Goal: Task Accomplishment & Management: Complete application form

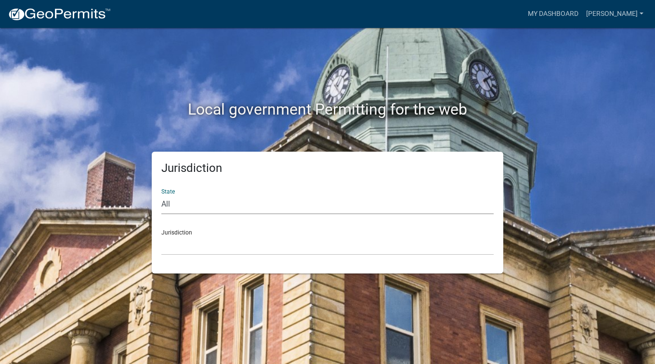
click at [201, 207] on select "All Colorado Georgia Indiana Iowa Kansas Minnesota Ohio South Carolina Wisconsin" at bounding box center [327, 204] width 332 height 20
select select "[US_STATE]"
click at [161, 194] on select "All Colorado Georgia Indiana Iowa Kansas Minnesota Ohio South Carolina Wisconsin" at bounding box center [327, 204] width 332 height 20
click at [219, 248] on select "Becker County, Minnesota Benton County, Minnesota Carlton County, Minnesota Cit…" at bounding box center [327, 245] width 332 height 20
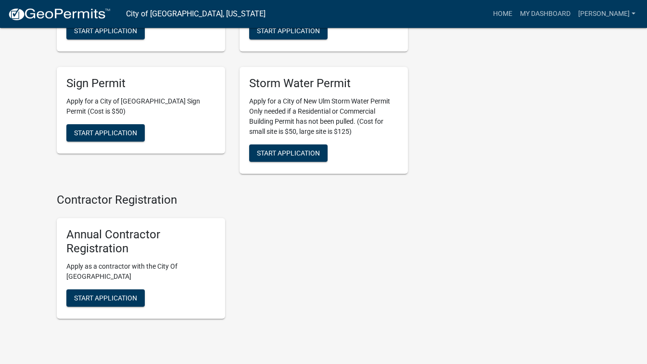
scroll to position [1071, 0]
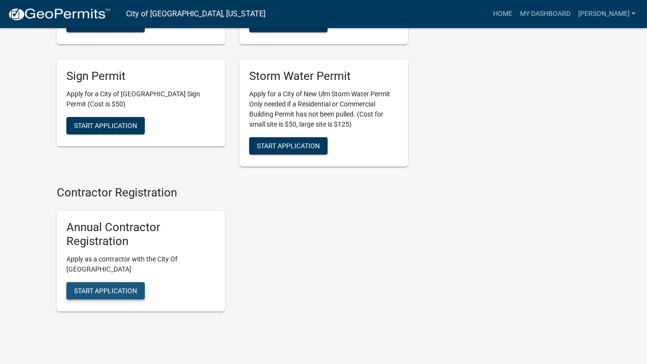
click at [127, 287] on span "Start Application" at bounding box center [105, 291] width 63 height 8
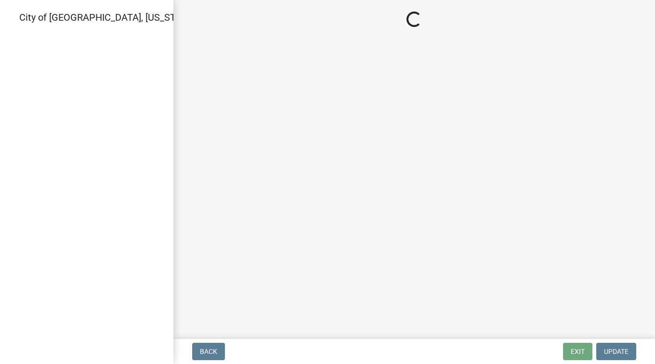
select select "MN"
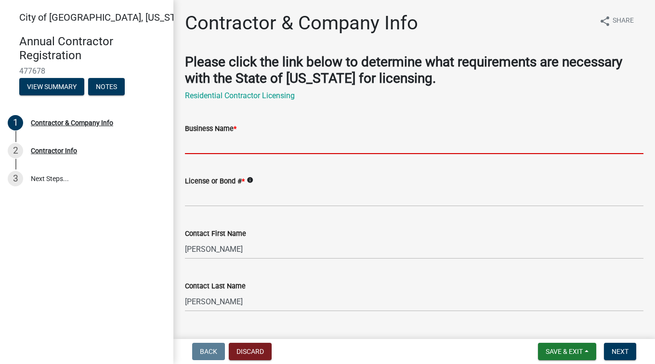
click at [214, 150] on input "Business Name *" at bounding box center [414, 144] width 458 height 20
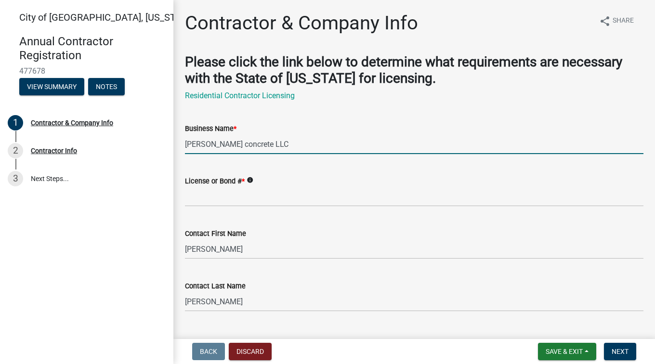
type input "Schwab concrete LLC"
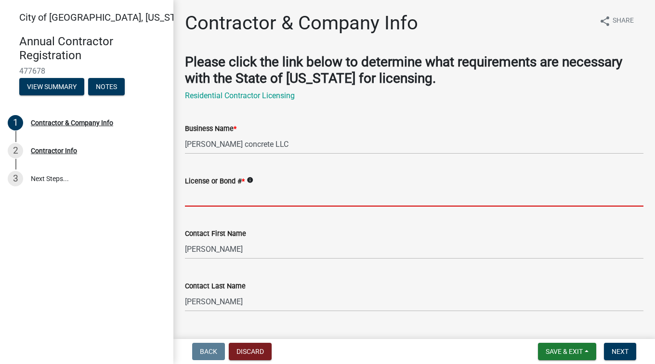
click at [201, 202] on input "License or Bond # *" at bounding box center [414, 197] width 458 height 20
type input "D"
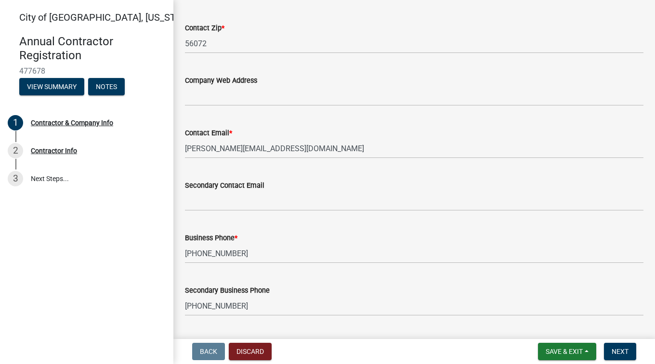
scroll to position [559, 0]
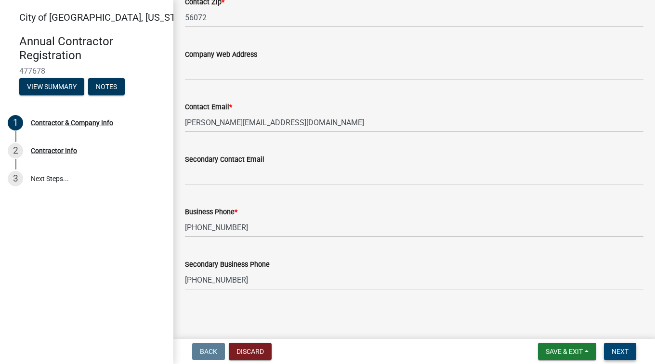
type input "BC808525"
click at [619, 353] on span "Next" at bounding box center [619, 352] width 17 height 8
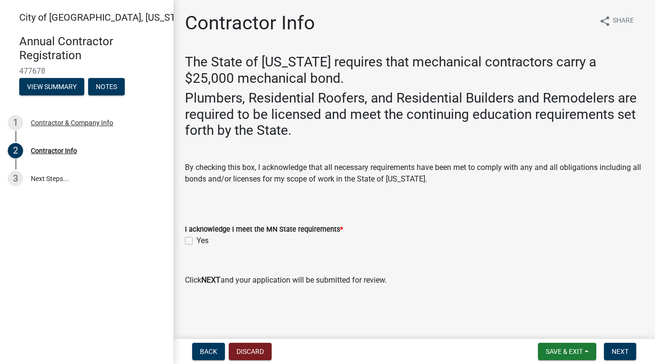
click at [196, 242] on label "Yes" at bounding box center [202, 241] width 12 height 12
click at [196, 241] on input "Yes" at bounding box center [199, 238] width 6 height 6
checkbox input "true"
click at [621, 348] on span "Next" at bounding box center [619, 352] width 17 height 8
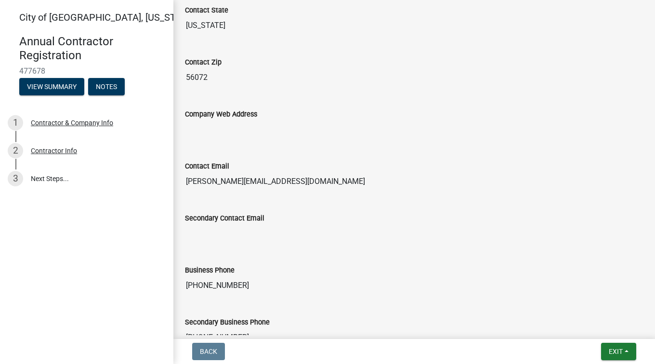
scroll to position [544, 0]
drag, startPoint x: 477, startPoint y: 286, endPoint x: 343, endPoint y: 220, distance: 148.7
click at [343, 220] on div "Secondary Contact Email" at bounding box center [414, 217] width 458 height 12
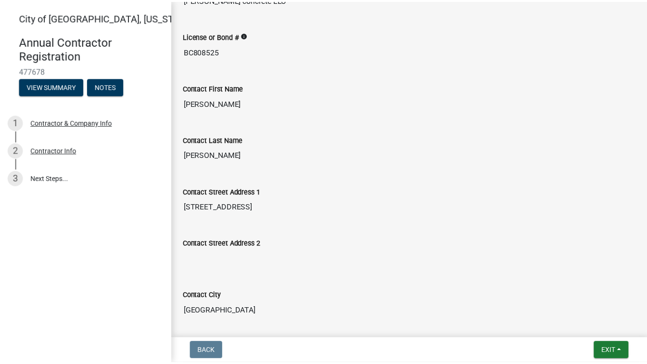
scroll to position [203, 0]
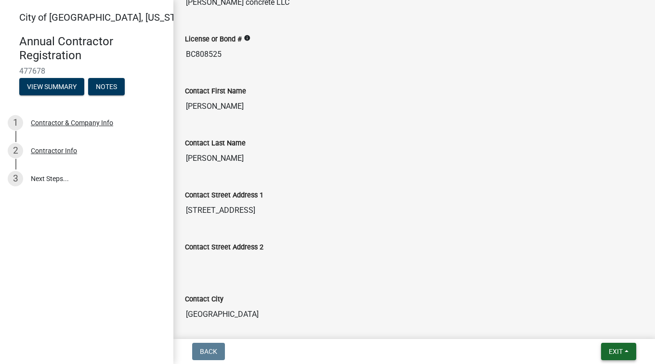
click at [623, 354] on button "Exit" at bounding box center [618, 351] width 35 height 17
click at [603, 323] on button "Save & Exit" at bounding box center [597, 326] width 77 height 23
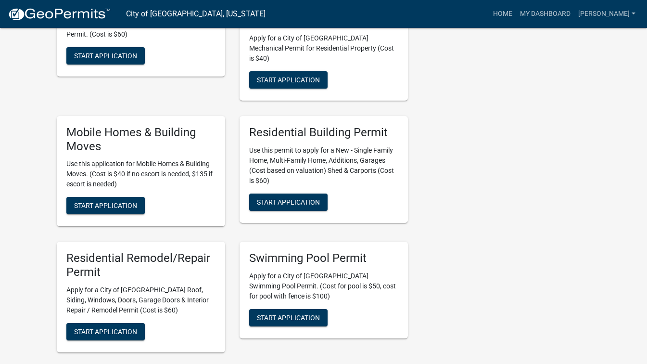
scroll to position [451, 0]
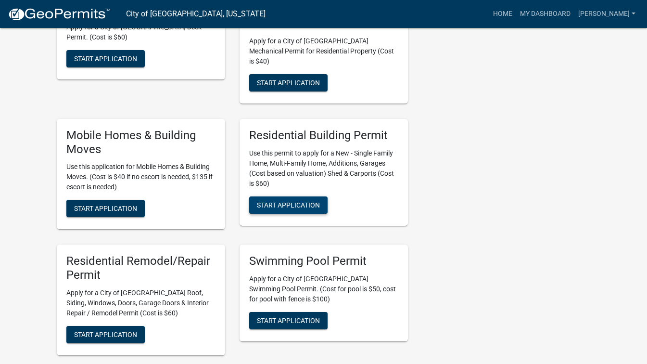
click at [293, 201] on span "Start Application" at bounding box center [288, 205] width 63 height 8
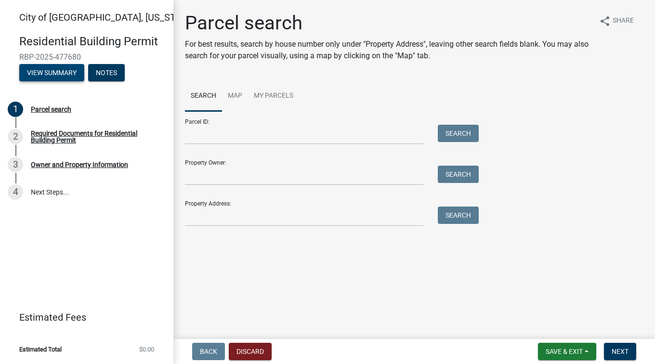
click at [73, 69] on button "View Summary" at bounding box center [51, 72] width 65 height 17
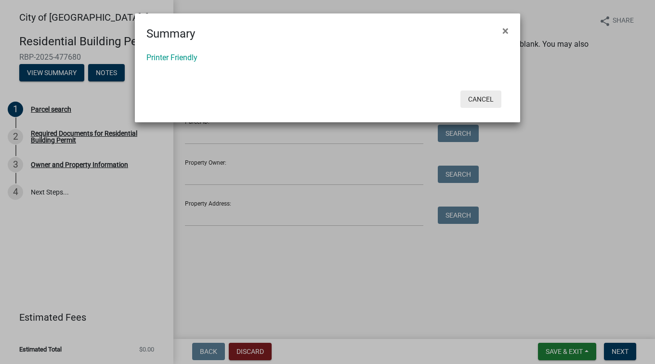
click at [479, 100] on button "Cancel" at bounding box center [480, 98] width 41 height 17
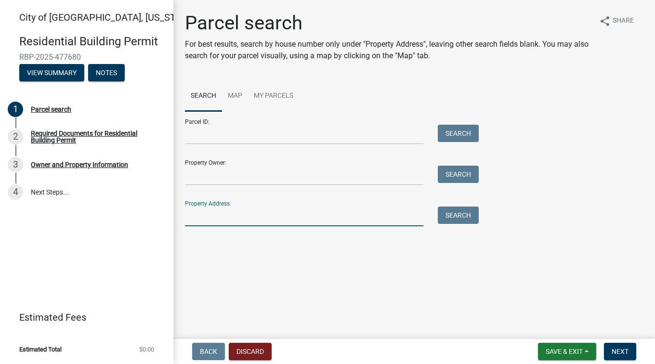
click at [247, 218] on input "Property Address:" at bounding box center [304, 216] width 238 height 20
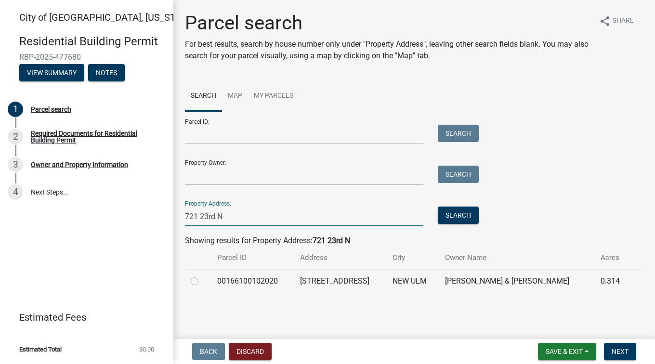
type input "721 23rd N"
click at [202, 275] on label at bounding box center [202, 275] width 0 height 0
click at [202, 280] on input "radio" at bounding box center [205, 278] width 6 height 6
radio input "true"
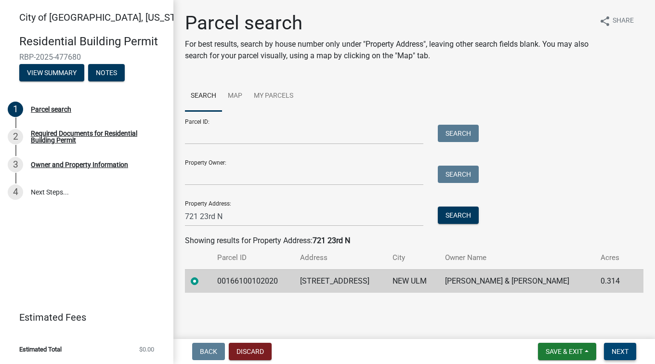
click at [622, 354] on span "Next" at bounding box center [619, 352] width 17 height 8
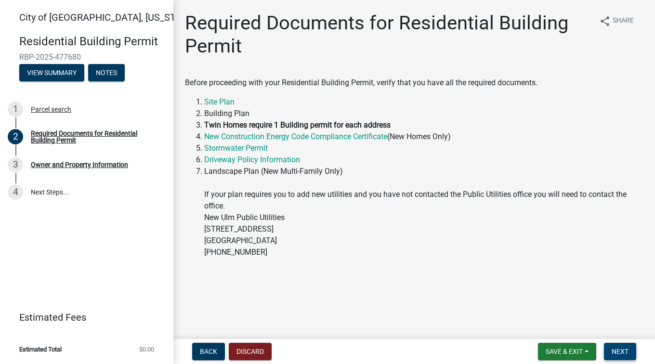
click at [621, 348] on span "Next" at bounding box center [619, 352] width 17 height 8
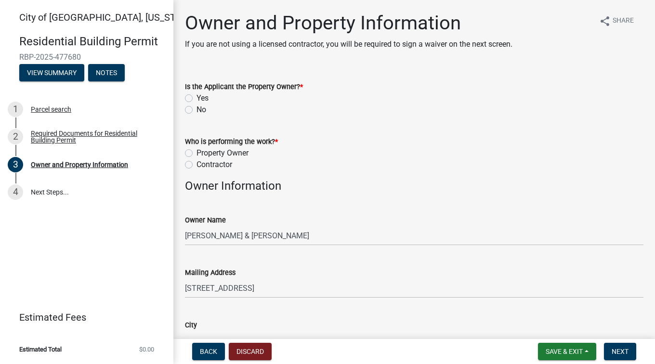
click at [196, 110] on label "No" at bounding box center [201, 110] width 10 height 12
click at [196, 110] on input "No" at bounding box center [199, 107] width 6 height 6
radio input "true"
click at [196, 166] on label "Contractor" at bounding box center [214, 165] width 36 height 12
click at [196, 165] on input "Contractor" at bounding box center [199, 162] width 6 height 6
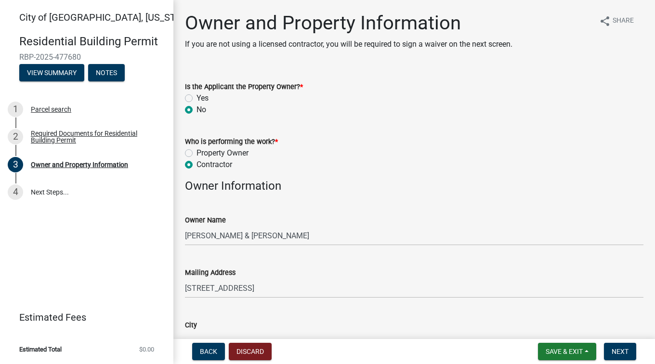
radio input "true"
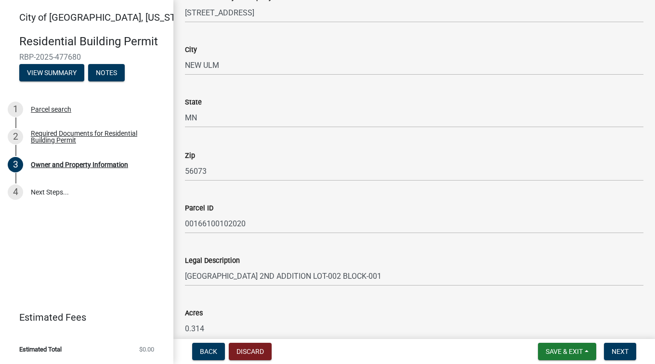
scroll to position [660, 0]
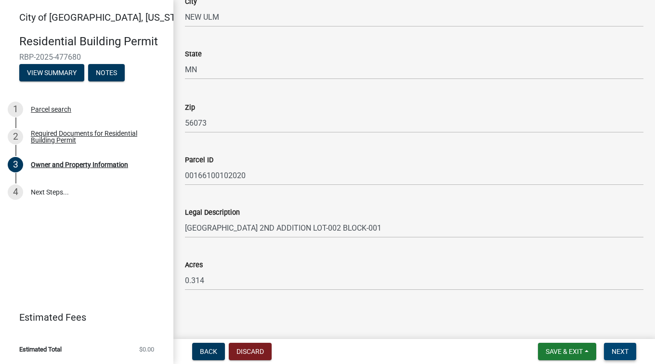
click at [626, 353] on span "Next" at bounding box center [619, 352] width 17 height 8
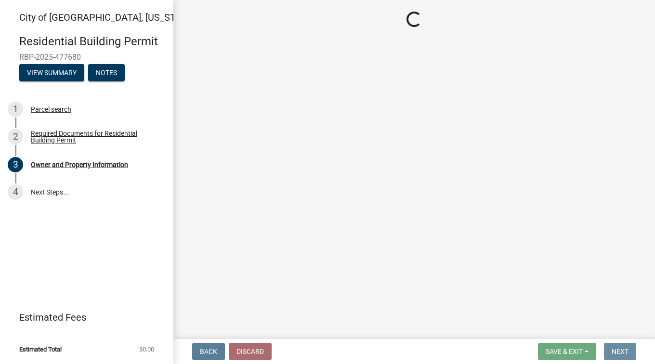
scroll to position [0, 0]
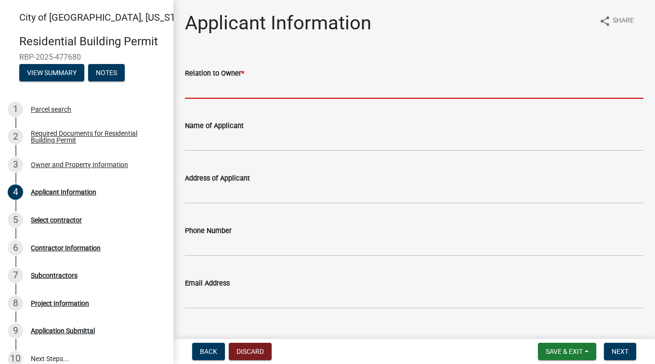
click at [248, 91] on input "Relation to Owner *" at bounding box center [414, 89] width 458 height 20
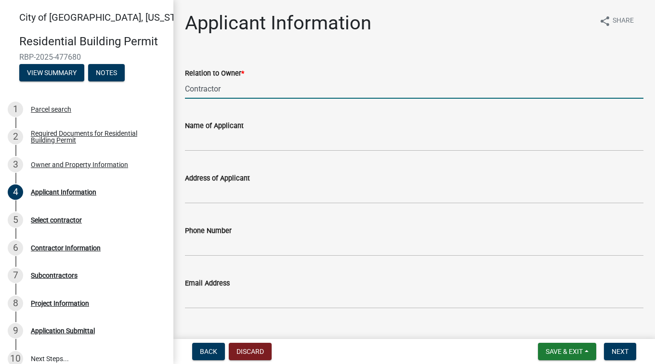
type input "Contractor"
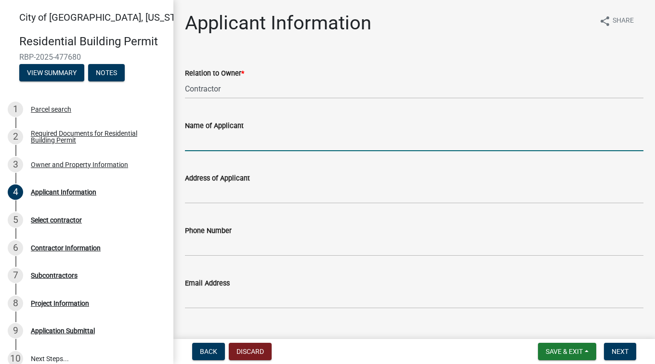
click at [231, 139] on input "Name of Applicant" at bounding box center [414, 141] width 458 height 20
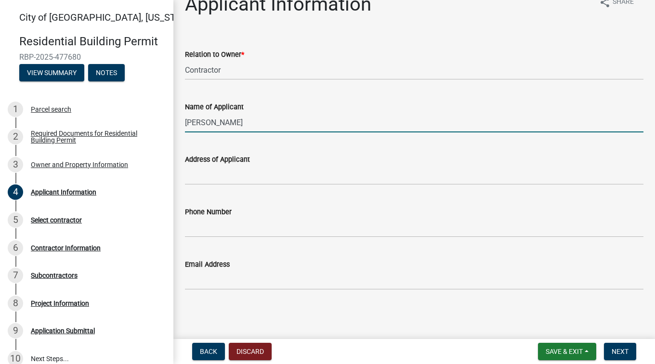
type input "[PERSON_NAME]"
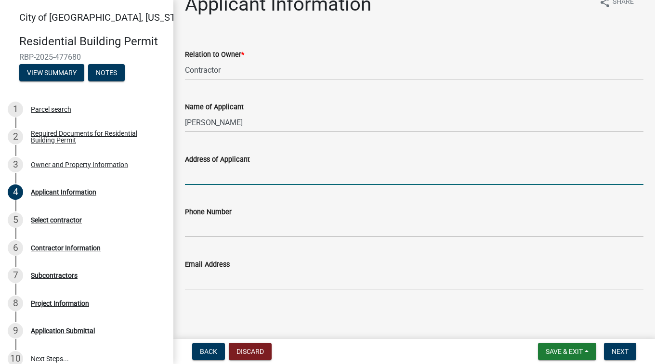
click at [226, 169] on input "Address of Applicant" at bounding box center [414, 175] width 458 height 20
type input "2104 north highland ave"
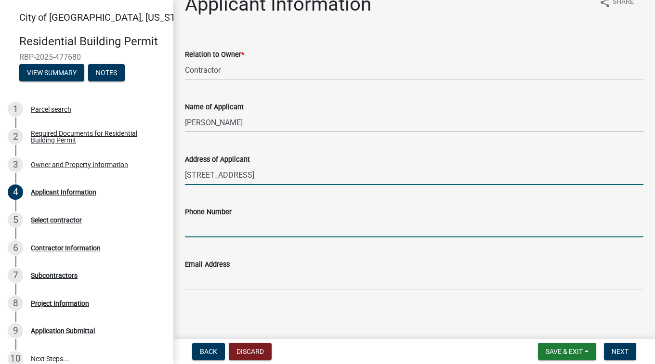
click at [261, 228] on input "Phone Number" at bounding box center [414, 228] width 458 height 20
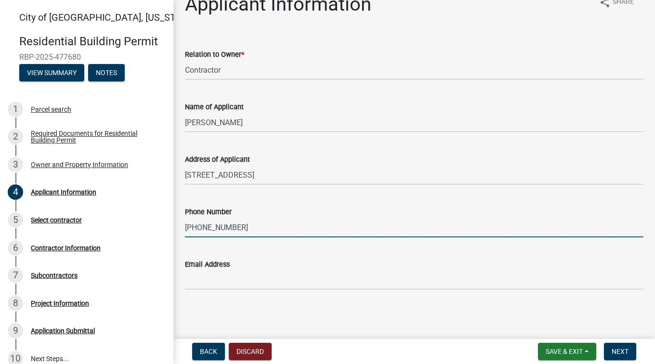
type input "507 276 9484"
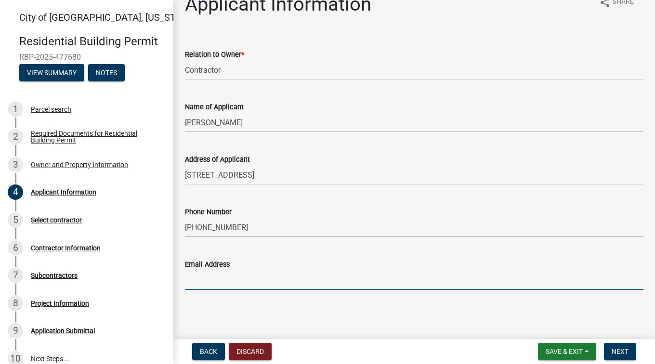
click at [198, 282] on input "Email Address" at bounding box center [414, 280] width 458 height 20
type input "schwab.brian26@gmail.com"
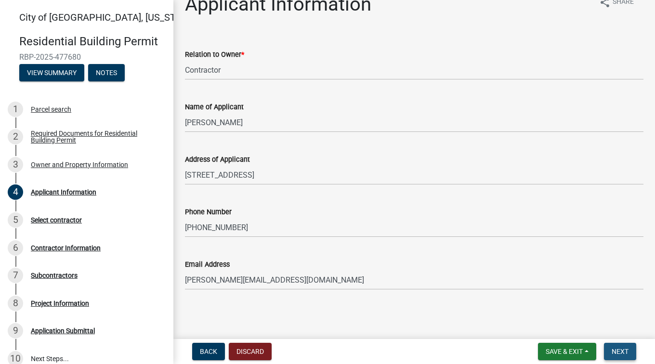
click at [617, 354] on span "Next" at bounding box center [619, 352] width 17 height 8
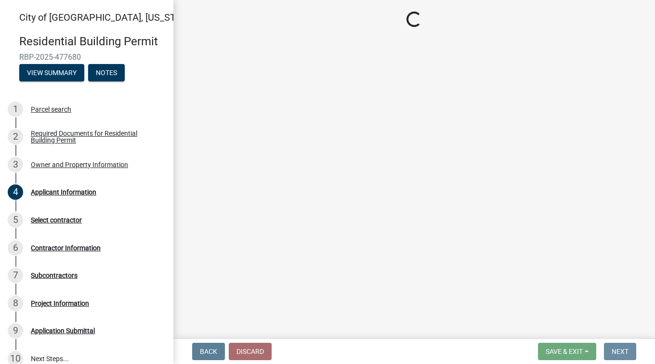
scroll to position [0, 0]
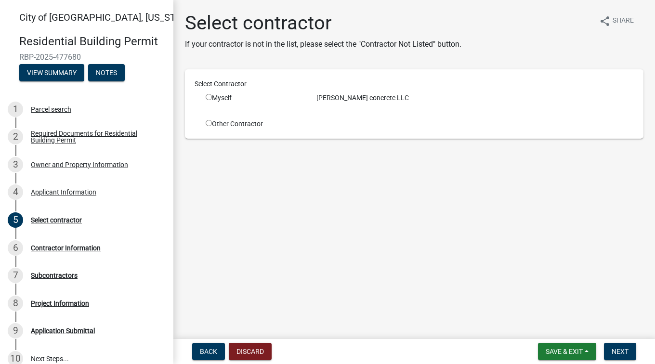
click at [207, 98] on input "radio" at bounding box center [209, 97] width 6 height 6
radio input "true"
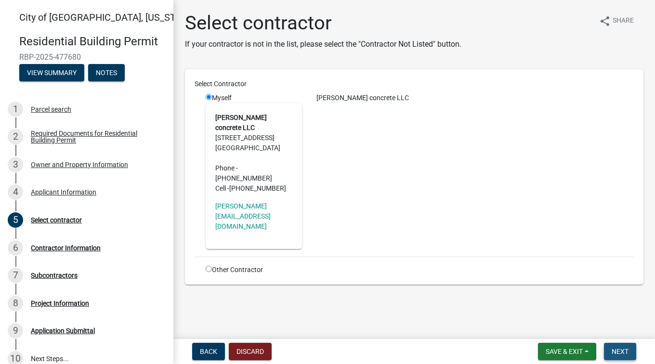
click at [619, 349] on span "Next" at bounding box center [619, 352] width 17 height 8
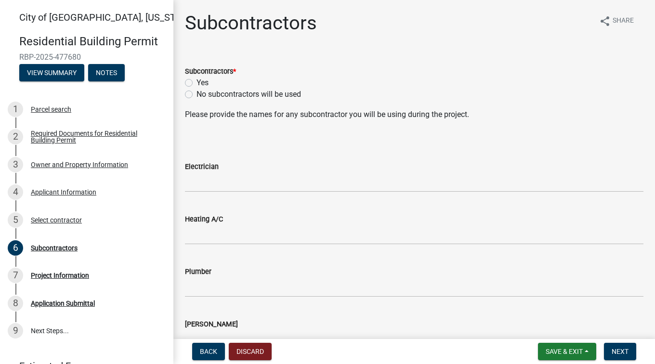
click at [196, 94] on label "No subcontractors will be used" at bounding box center [248, 95] width 104 height 12
click at [196, 94] on input "No subcontractors will be used" at bounding box center [199, 92] width 6 height 6
radio input "true"
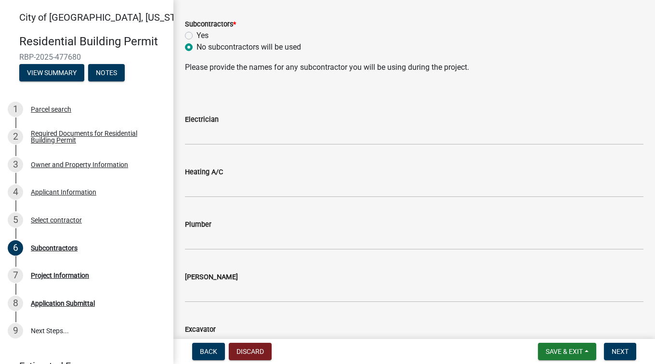
scroll to position [47, 0]
click at [196, 37] on label "Yes" at bounding box center [202, 36] width 12 height 12
click at [196, 37] on input "Yes" at bounding box center [199, 33] width 6 height 6
radio input "true"
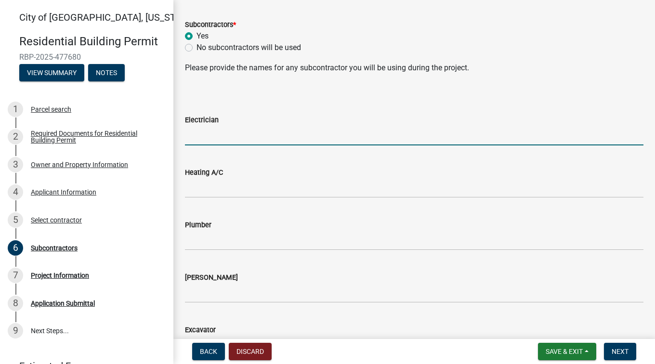
click at [231, 133] on input "Electrician" at bounding box center [414, 136] width 458 height 20
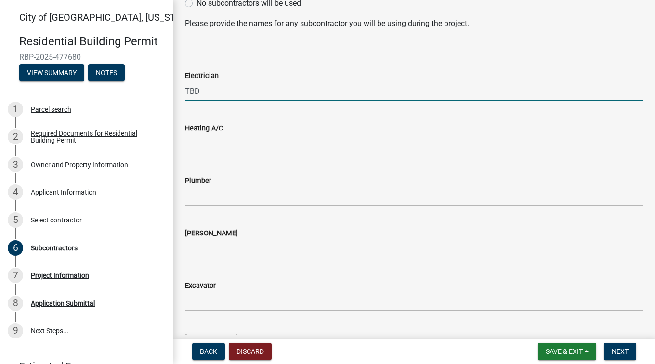
scroll to position [91, 0]
type input "TBD"
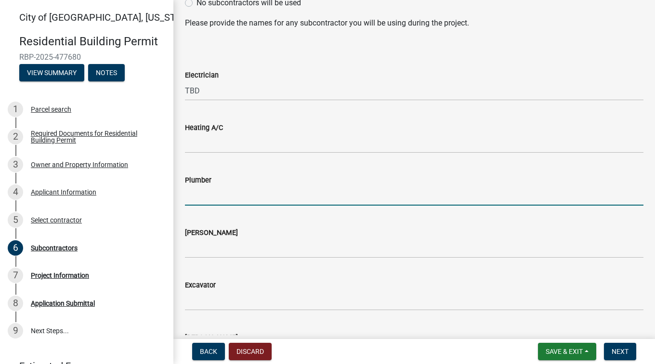
click at [250, 198] on input "Plumber" at bounding box center [414, 196] width 458 height 20
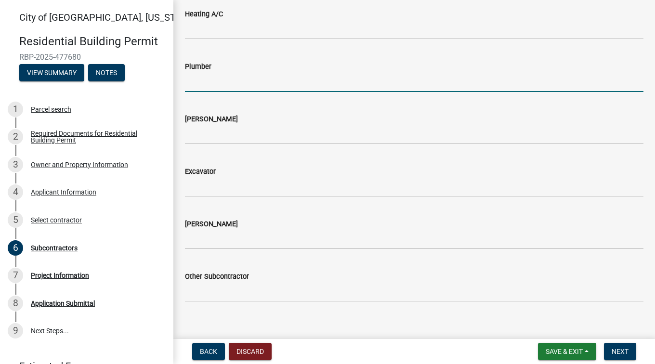
scroll to position [206, 0]
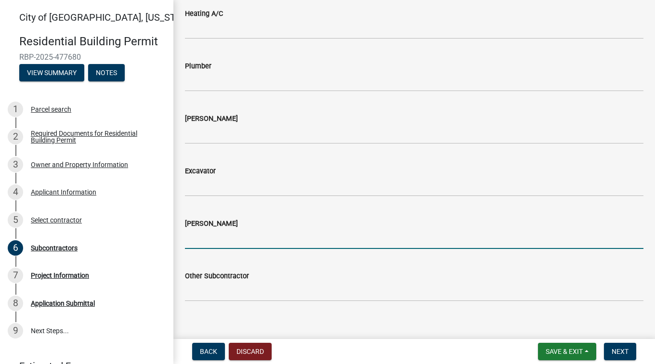
click at [232, 243] on input "Carpenter" at bounding box center [414, 239] width 458 height 20
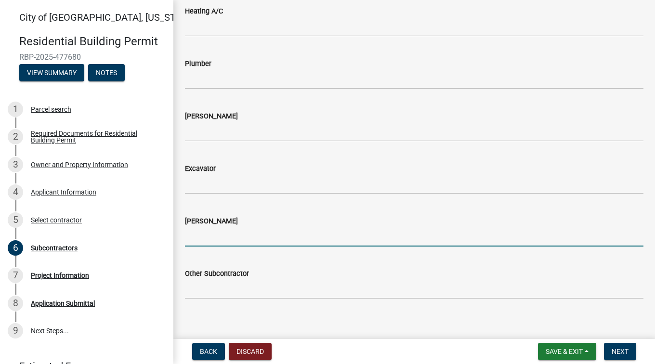
scroll to position [217, 0]
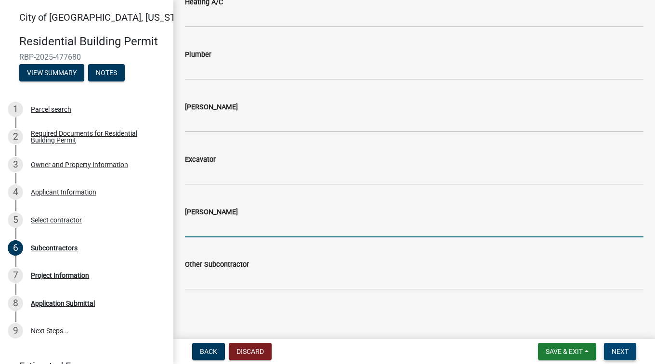
click at [619, 353] on span "Next" at bounding box center [619, 352] width 17 height 8
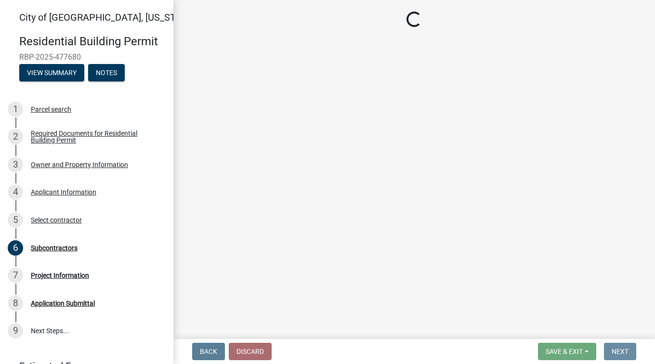
scroll to position [0, 0]
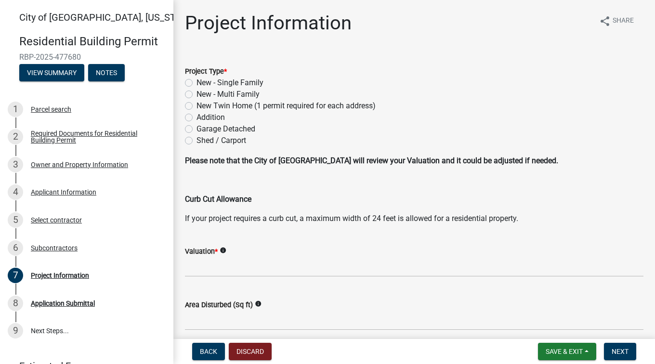
click at [196, 119] on label "Addition" at bounding box center [210, 118] width 28 height 12
click at [196, 118] on input "Addition" at bounding box center [199, 115] width 6 height 6
radio input "true"
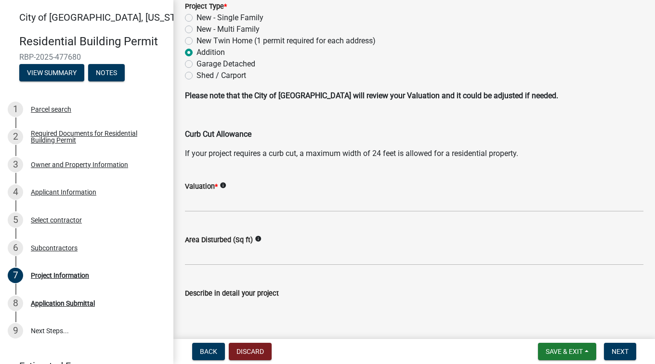
scroll to position [66, 0]
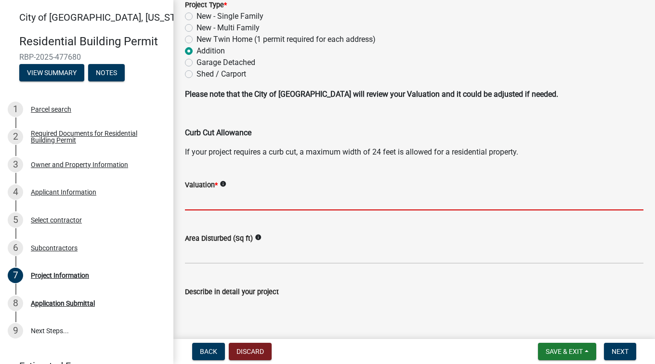
click at [228, 204] on input "text" at bounding box center [414, 201] width 458 height 20
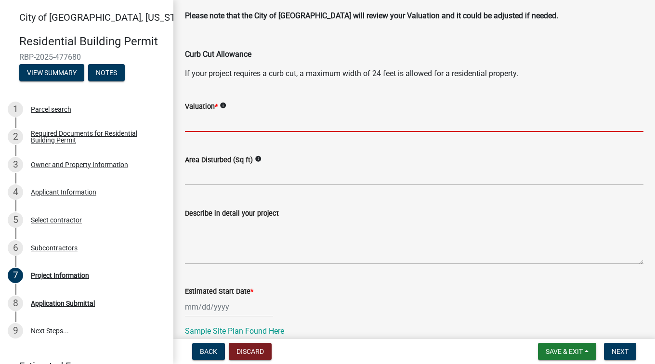
scroll to position [145, 0]
click at [225, 103] on icon "info" at bounding box center [222, 105] width 7 height 7
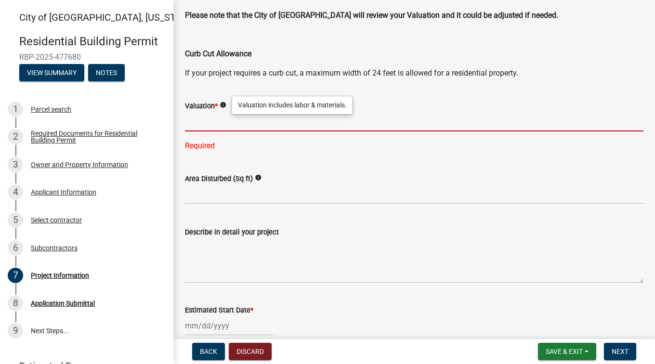
click at [225, 127] on input "text" at bounding box center [414, 122] width 458 height 20
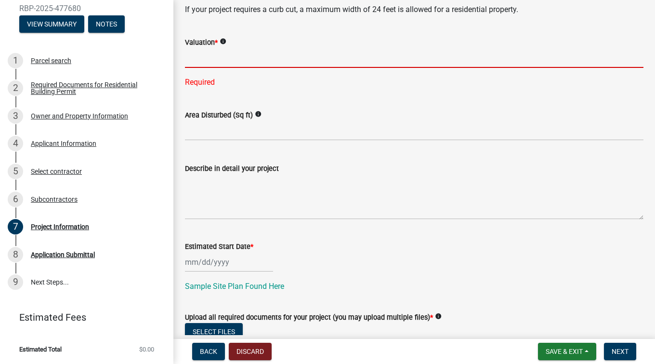
scroll to position [209, 0]
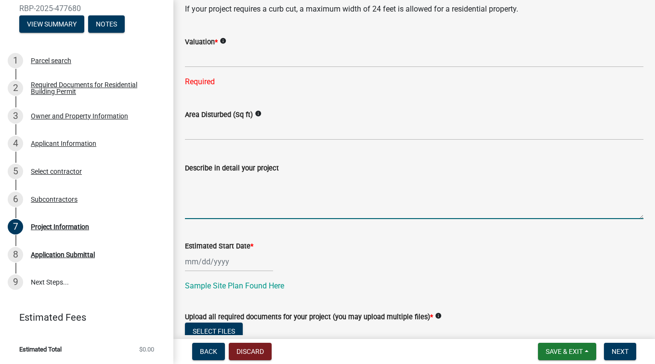
click at [209, 208] on textarea "Describe in detail your project" at bounding box center [414, 196] width 458 height 45
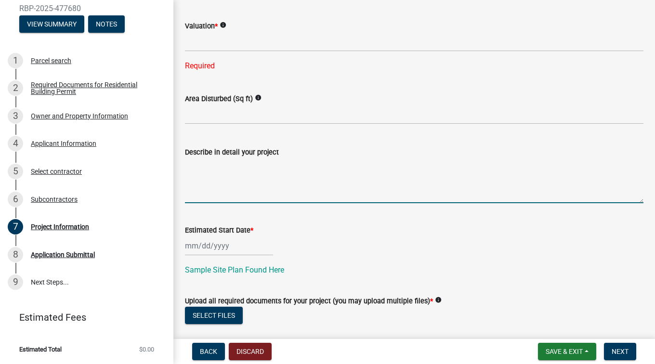
scroll to position [226, 0]
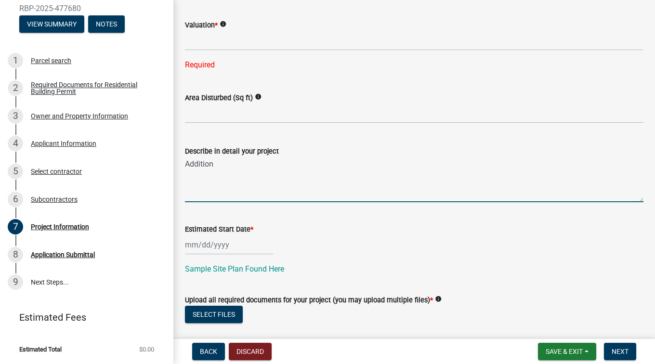
type textarea "Addition"
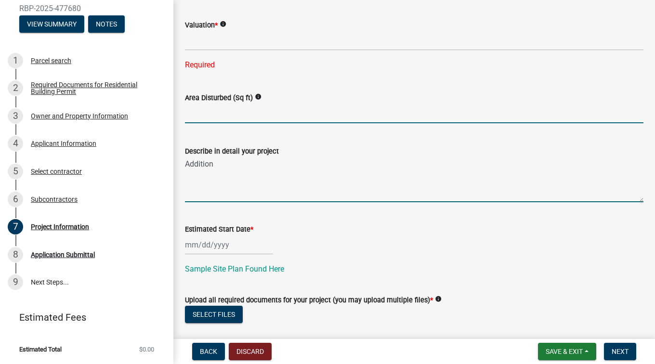
click at [219, 115] on input "text" at bounding box center [414, 113] width 458 height 20
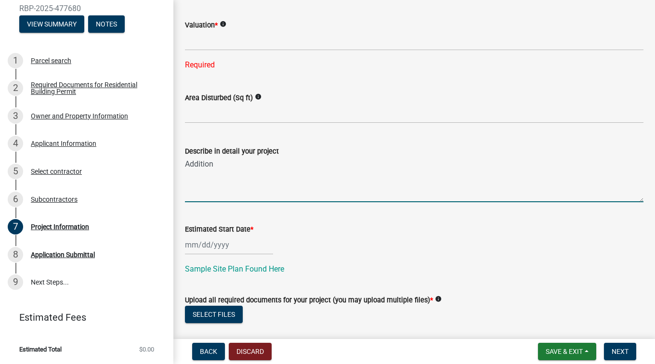
click at [231, 162] on textarea "Addition" at bounding box center [414, 179] width 458 height 45
click at [232, 245] on div at bounding box center [229, 245] width 88 height 20
select select "9"
select select "2025"
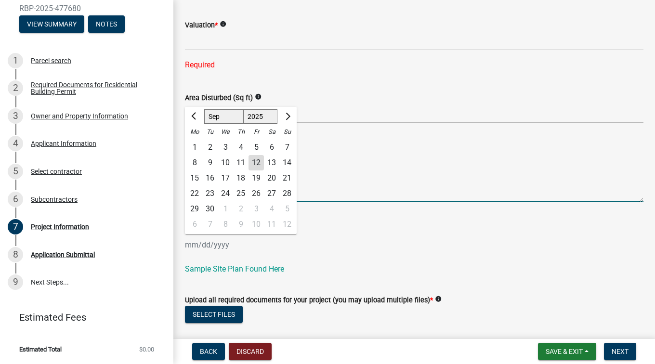
click at [351, 184] on textarea "Addition" at bounding box center [414, 179] width 458 height 45
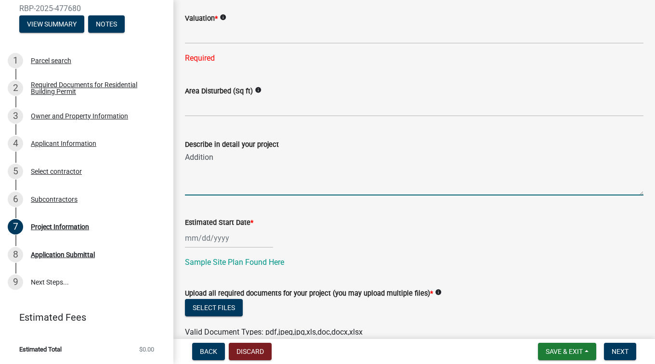
scroll to position [243, 0]
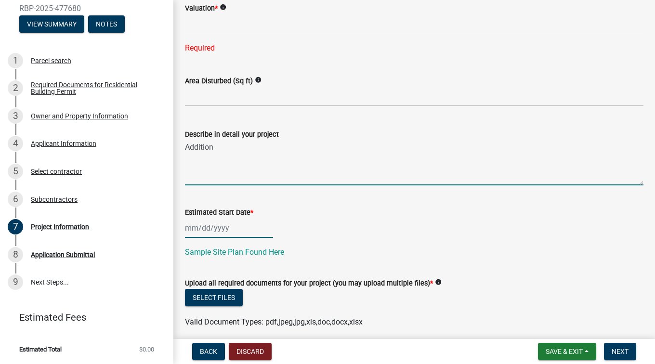
click at [234, 231] on div at bounding box center [229, 228] width 88 height 20
select select "9"
select select "2025"
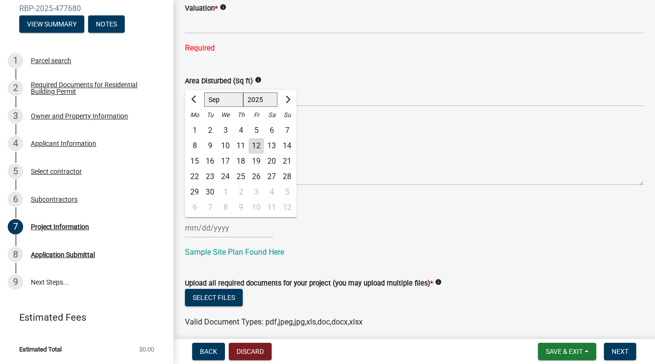
click at [212, 174] on div "23" at bounding box center [209, 176] width 15 height 15
type input "09/23/2025"
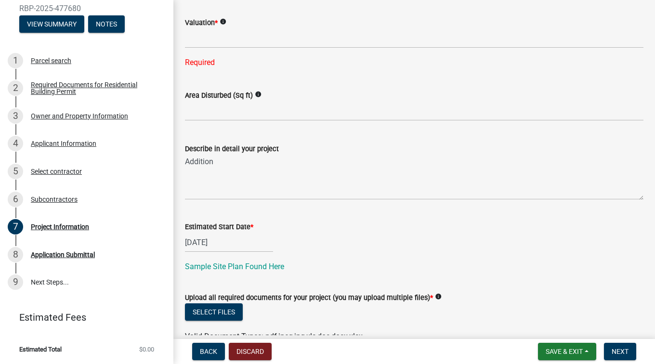
scroll to position [228, 0]
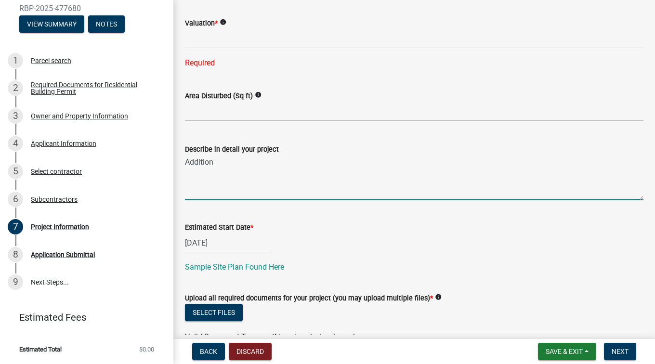
click at [231, 169] on textarea "Addition" at bounding box center [414, 177] width 458 height 45
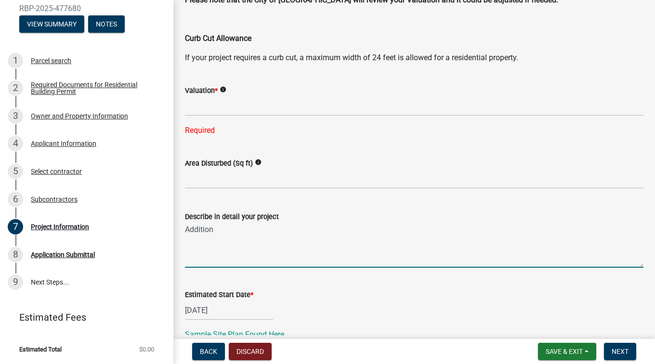
scroll to position [160, 0]
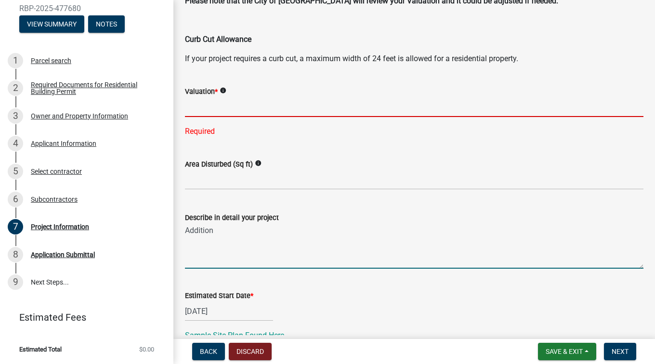
click at [226, 108] on input "text" at bounding box center [414, 107] width 458 height 20
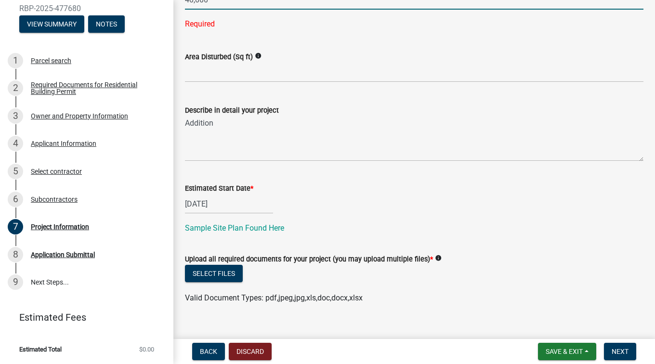
scroll to position [282, 0]
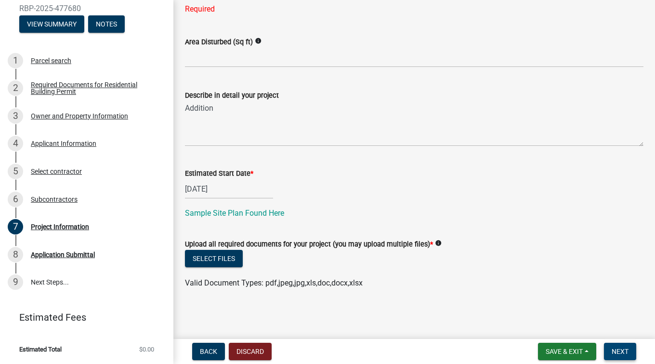
type input "40000"
click at [617, 348] on span "Next" at bounding box center [619, 352] width 17 height 8
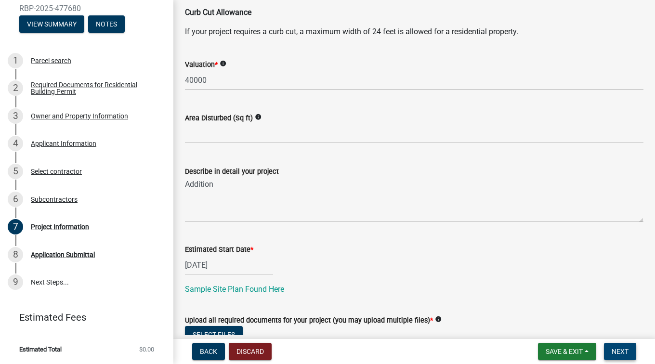
scroll to position [186, 0]
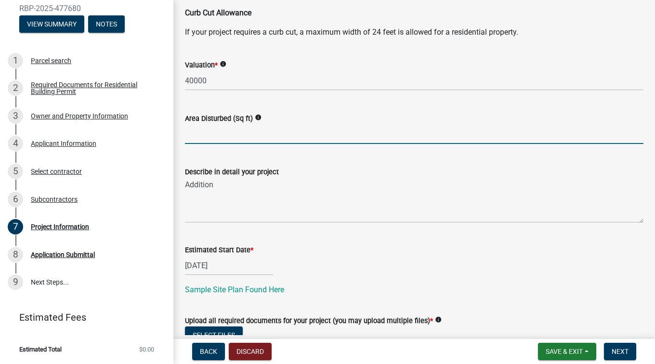
click at [285, 138] on input "text" at bounding box center [414, 134] width 458 height 20
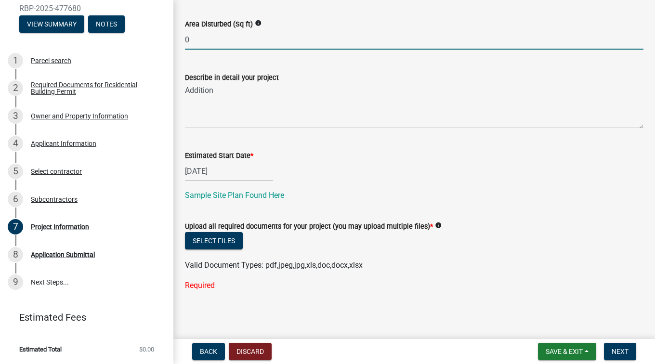
scroll to position [282, 0]
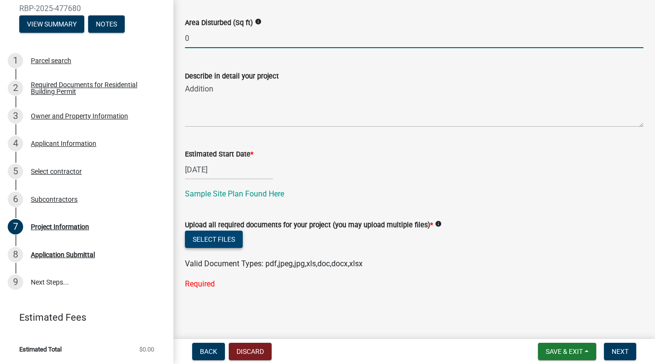
type input "0"
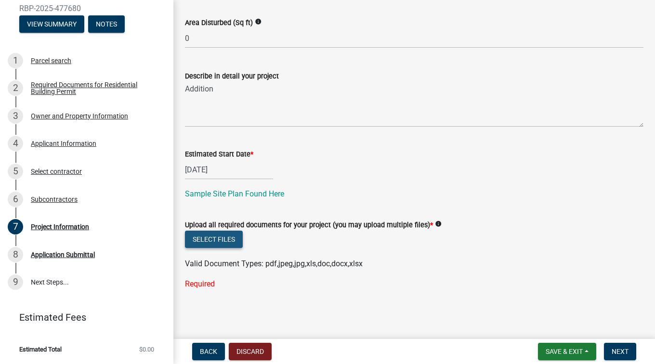
click at [223, 233] on button "Select files" at bounding box center [214, 239] width 58 height 17
click at [210, 237] on button "Select files" at bounding box center [214, 239] width 58 height 17
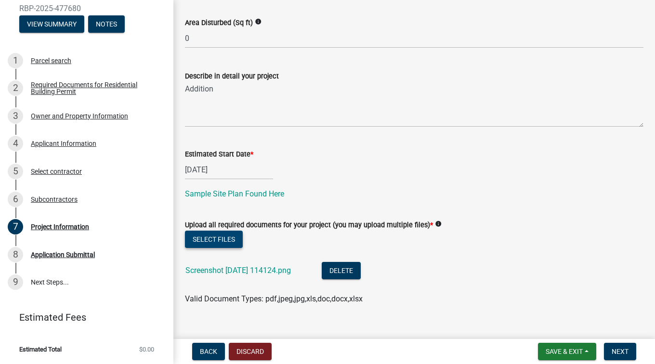
scroll to position [298, 0]
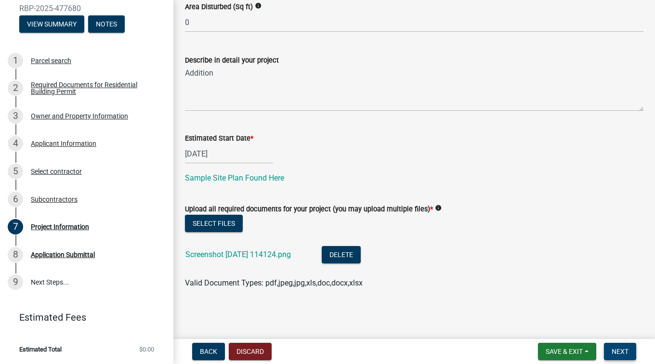
click at [624, 349] on span "Next" at bounding box center [619, 352] width 17 height 8
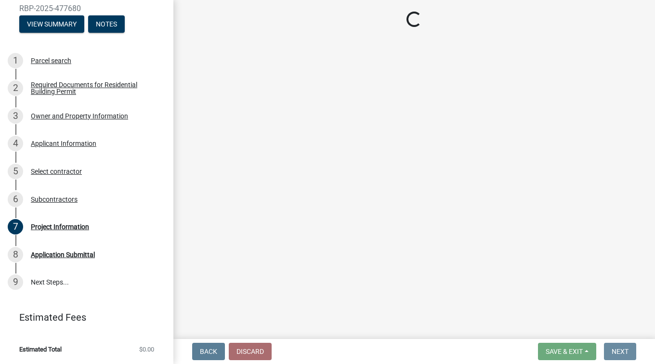
scroll to position [0, 0]
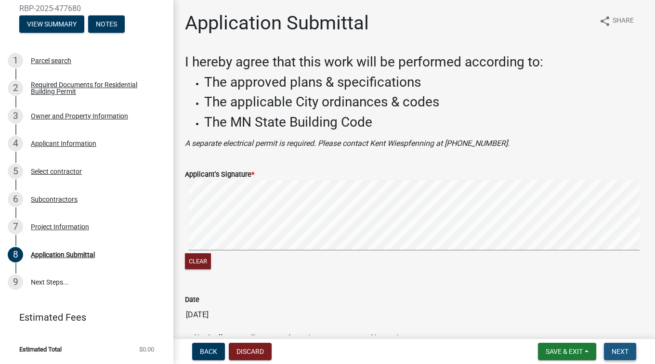
click at [621, 351] on span "Next" at bounding box center [619, 352] width 17 height 8
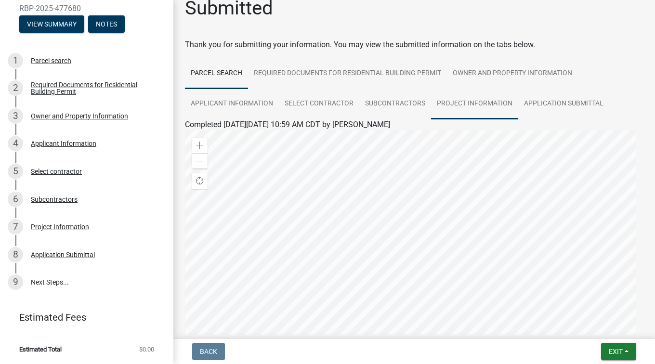
scroll to position [17, 0]
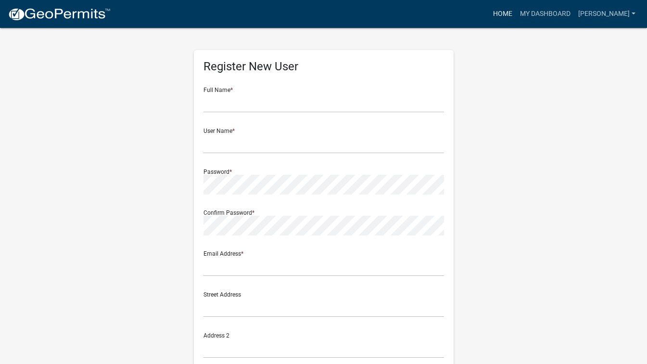
click at [504, 13] on link "Home" at bounding box center [503, 14] width 27 height 18
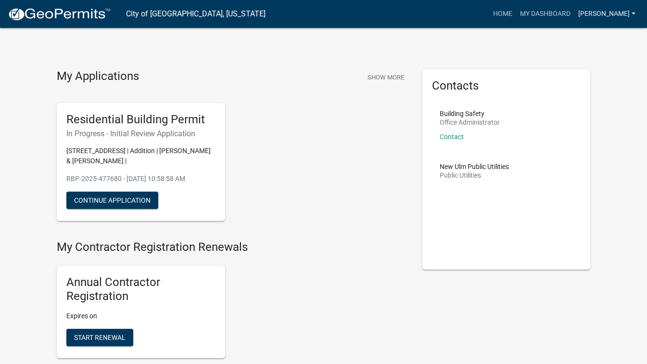
click at [624, 16] on link "[PERSON_NAME]" at bounding box center [607, 14] width 65 height 18
click at [580, 94] on link "Logout" at bounding box center [598, 93] width 82 height 23
